Goal: Information Seeking & Learning: Learn about a topic

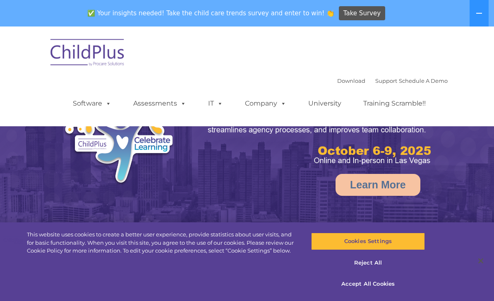
select select "MEDIUM"
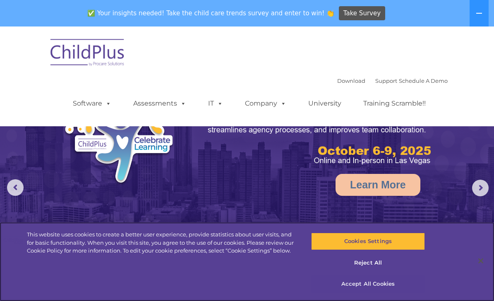
click at [385, 280] on button "Accept All Cookies" at bounding box center [368, 283] width 114 height 17
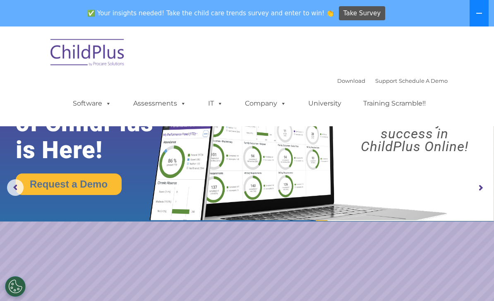
click at [475, 25] on button at bounding box center [478, 13] width 19 height 26
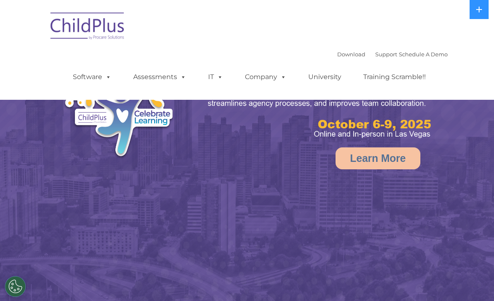
select select "MEDIUM"
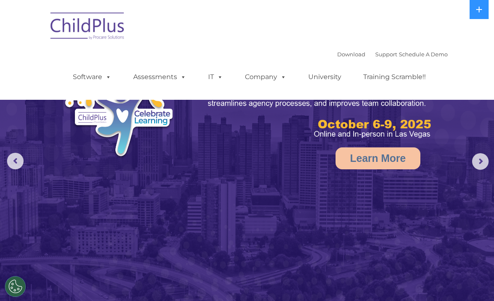
click at [116, 33] on img at bounding box center [87, 27] width 83 height 41
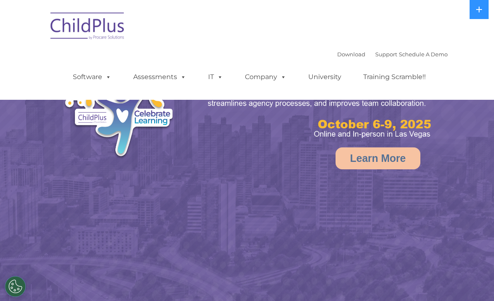
select select "MEDIUM"
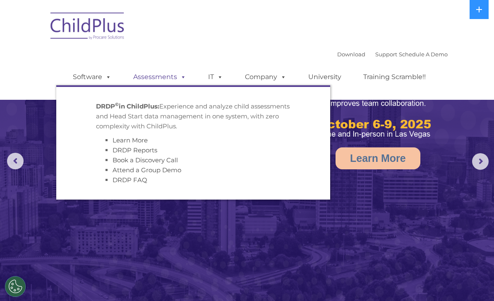
click at [172, 78] on link "Assessments" at bounding box center [159, 77] width 69 height 17
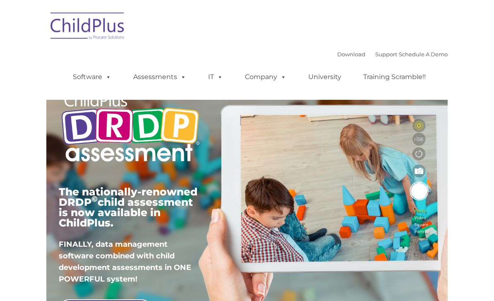
type input ""
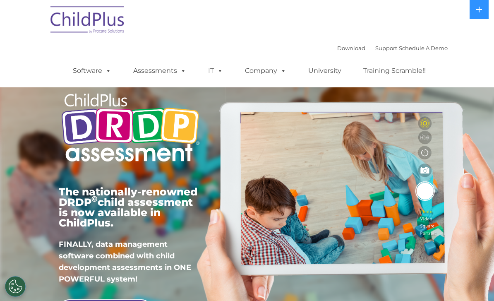
click at [149, 124] on img at bounding box center [130, 128] width 143 height 87
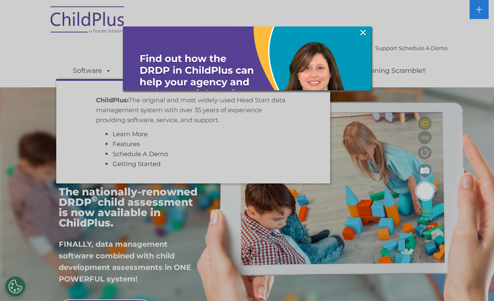
click at [104, 73] on div at bounding box center [247, 150] width 494 height 301
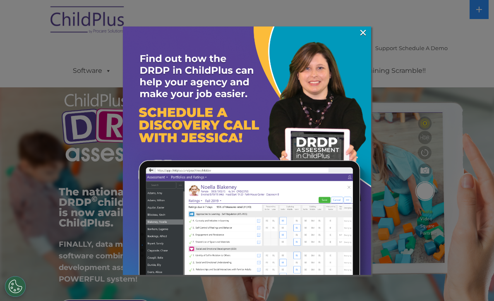
click at [113, 73] on div at bounding box center [247, 150] width 494 height 301
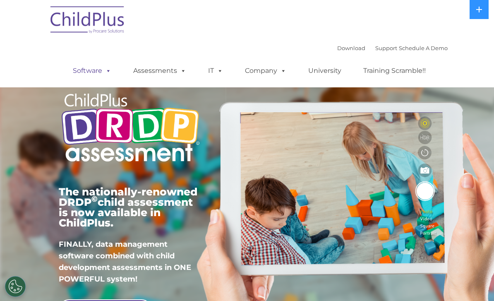
click at [102, 76] on link "Software" at bounding box center [92, 70] width 55 height 17
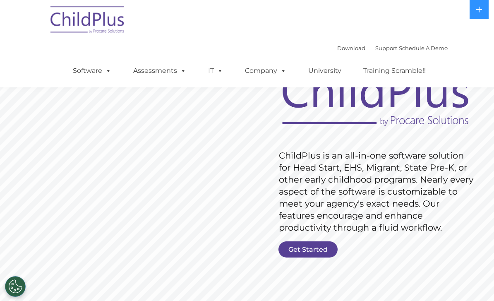
scroll to position [30, 0]
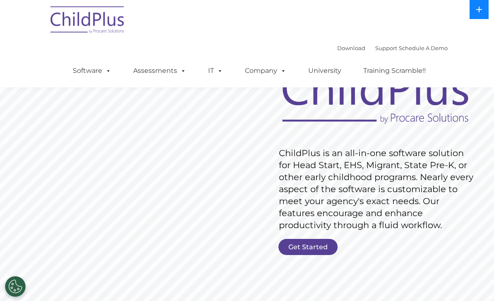
click at [482, 4] on button at bounding box center [478, 9] width 19 height 19
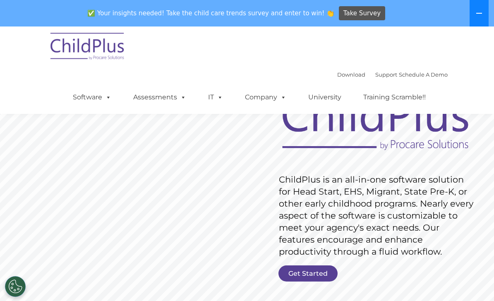
click at [470, 19] on button at bounding box center [478, 13] width 19 height 26
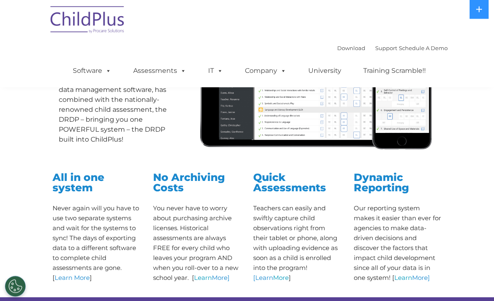
scroll to position [160, 0]
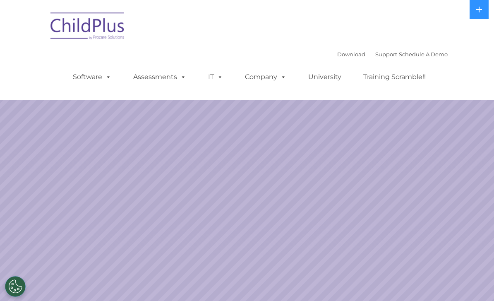
select select "MEDIUM"
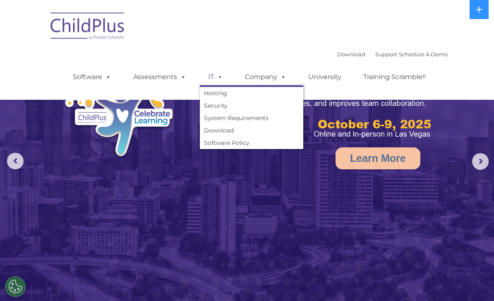
click at [219, 77] on span at bounding box center [218, 77] width 9 height 8
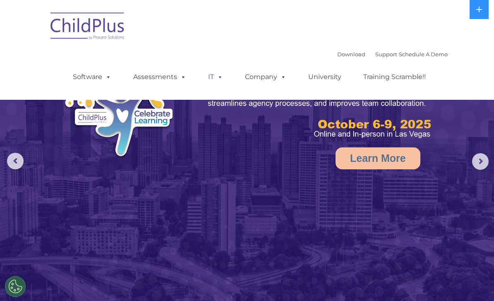
click at [219, 77] on span at bounding box center [218, 77] width 9 height 8
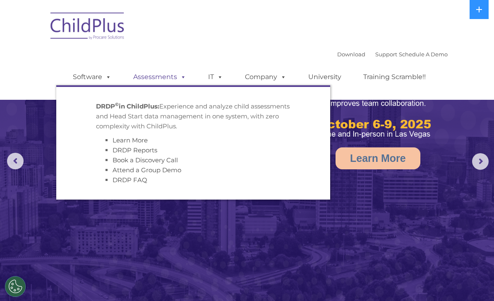
click at [151, 84] on link "Assessments" at bounding box center [159, 77] width 69 height 17
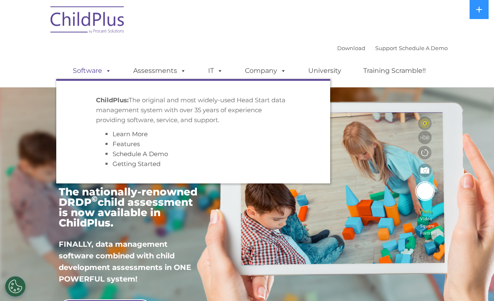
click at [100, 72] on link "Software" at bounding box center [92, 70] width 55 height 17
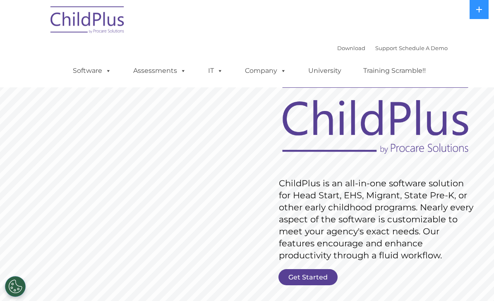
click at [415, 53] on div "Download Support | Schedule A Demo " at bounding box center [392, 48] width 110 height 12
click at [418, 48] on link "Schedule A Demo" at bounding box center [423, 48] width 49 height 7
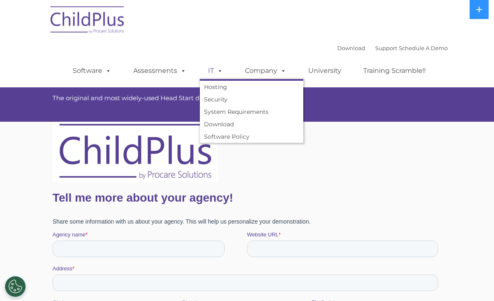
click at [219, 72] on span at bounding box center [218, 71] width 9 height 8
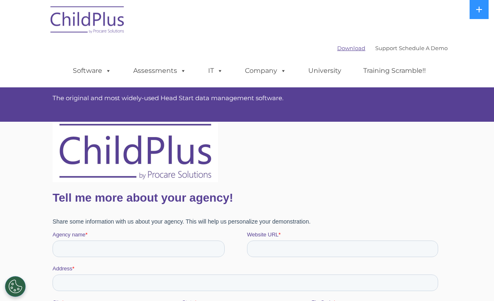
click at [345, 45] on link "Download" at bounding box center [351, 48] width 28 height 7
click at [240, 95] on span "The original and most widely-used Head Start data management software." at bounding box center [168, 98] width 231 height 8
click at [332, 70] on link "University" at bounding box center [325, 70] width 50 height 17
click at [377, 70] on link "Training Scramble!!" at bounding box center [394, 70] width 79 height 17
click at [97, 74] on link "Software" at bounding box center [92, 70] width 55 height 17
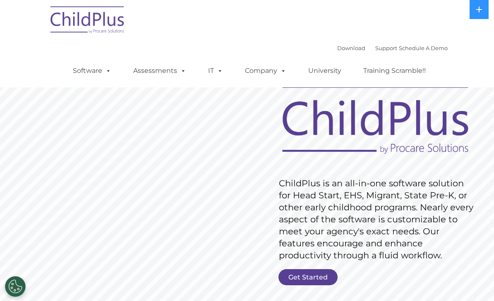
click at [319, 300] on rs-slide "Request Pricing ChildPlus is an all-in-one software solution for Head Start, EH…" at bounding box center [247, 208] width 494 height 359
click at [318, 280] on link "Get Started" at bounding box center [307, 277] width 59 height 16
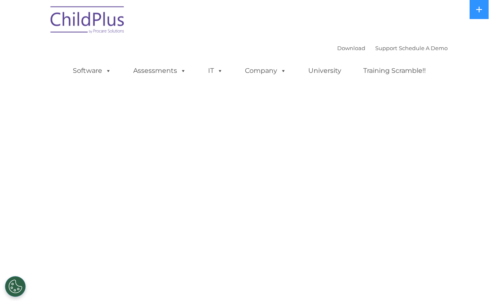
select select "MEDIUM"
